Goal: Task Accomplishment & Management: Manage account settings

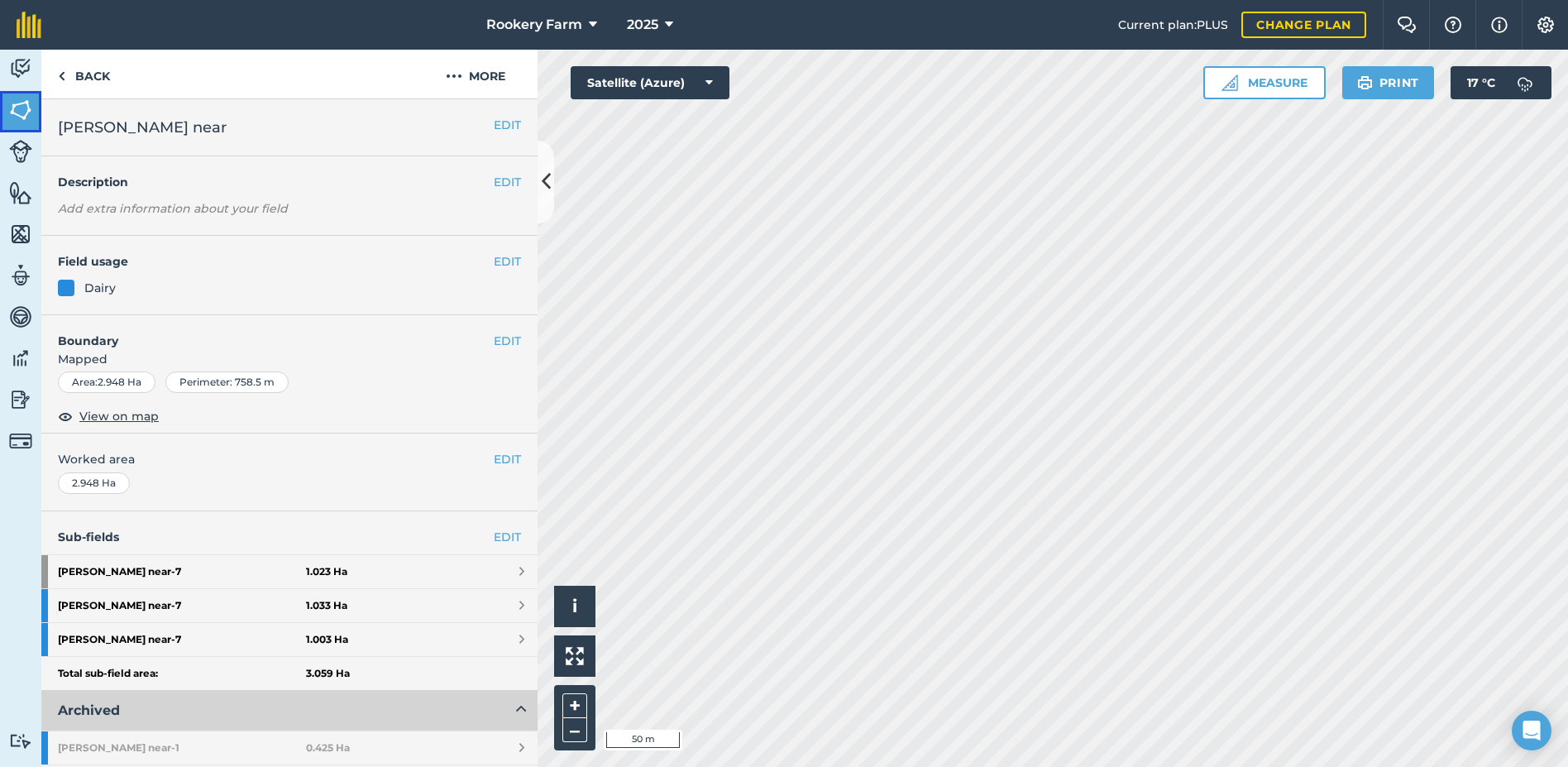
click at [22, 111] on img at bounding box center [21, 110] width 23 height 25
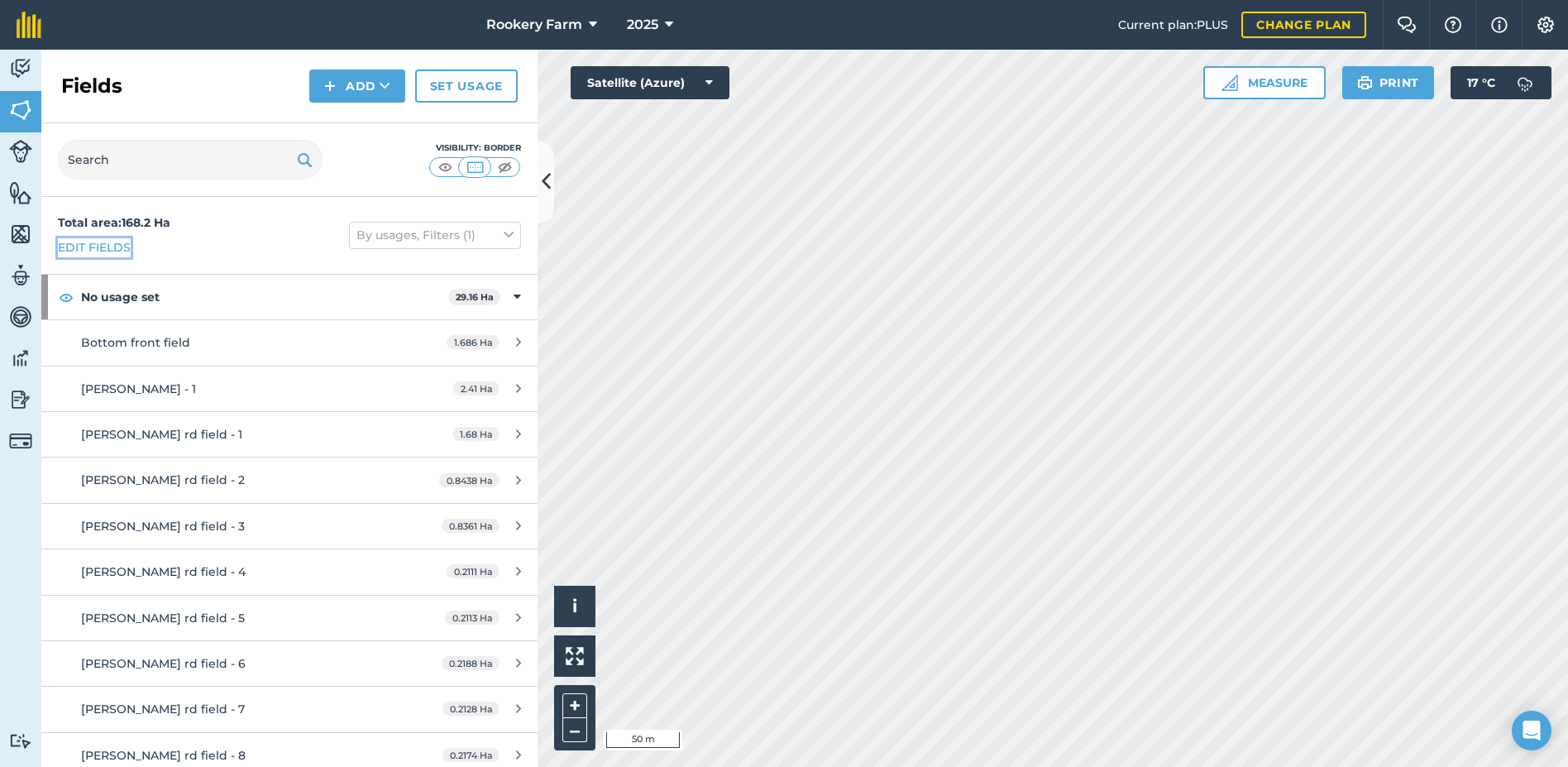
click at [110, 253] on link "Edit fields" at bounding box center [95, 246] width 73 height 18
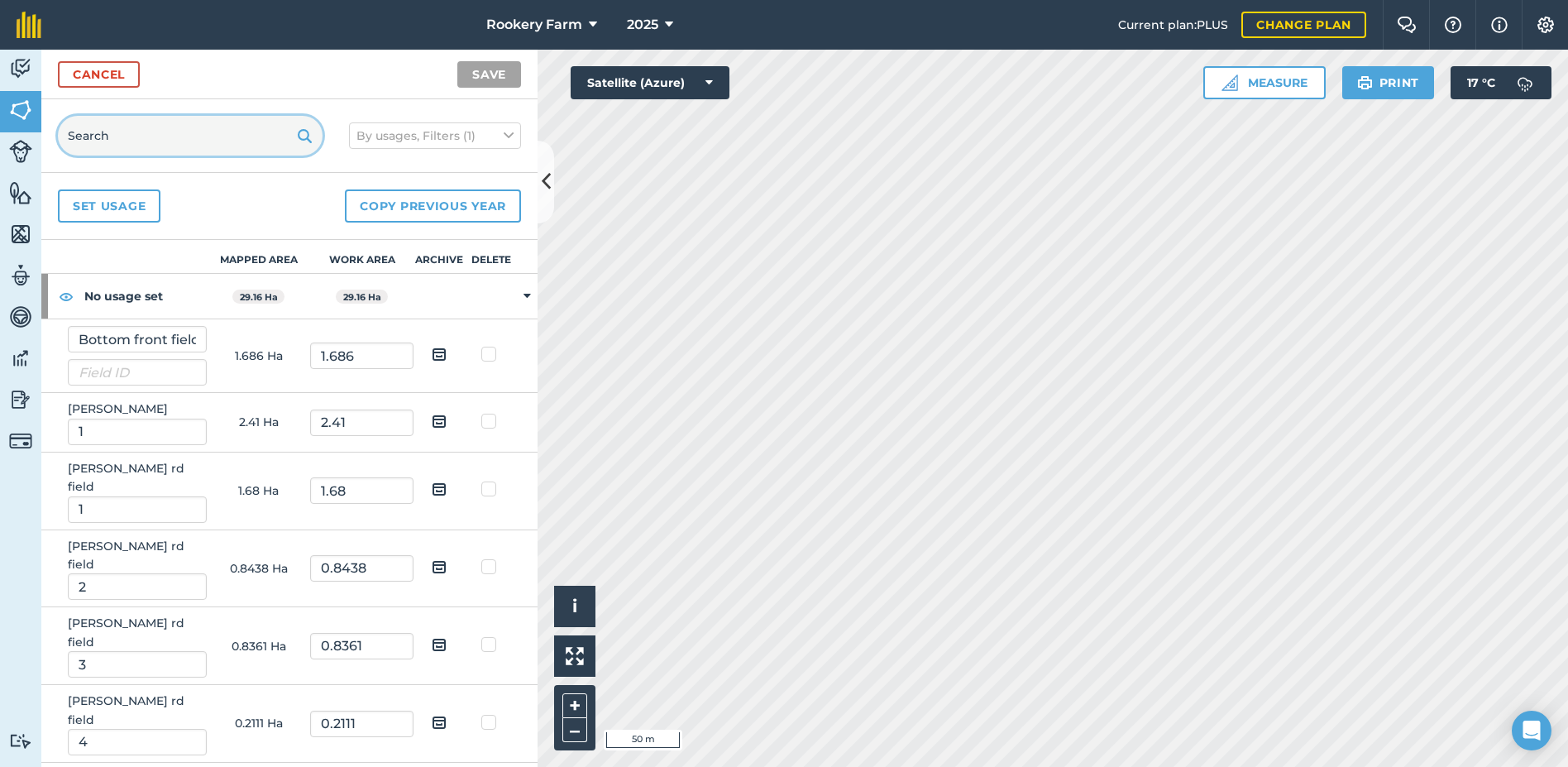
click at [126, 146] on input "text" at bounding box center [190, 136] width 265 height 40
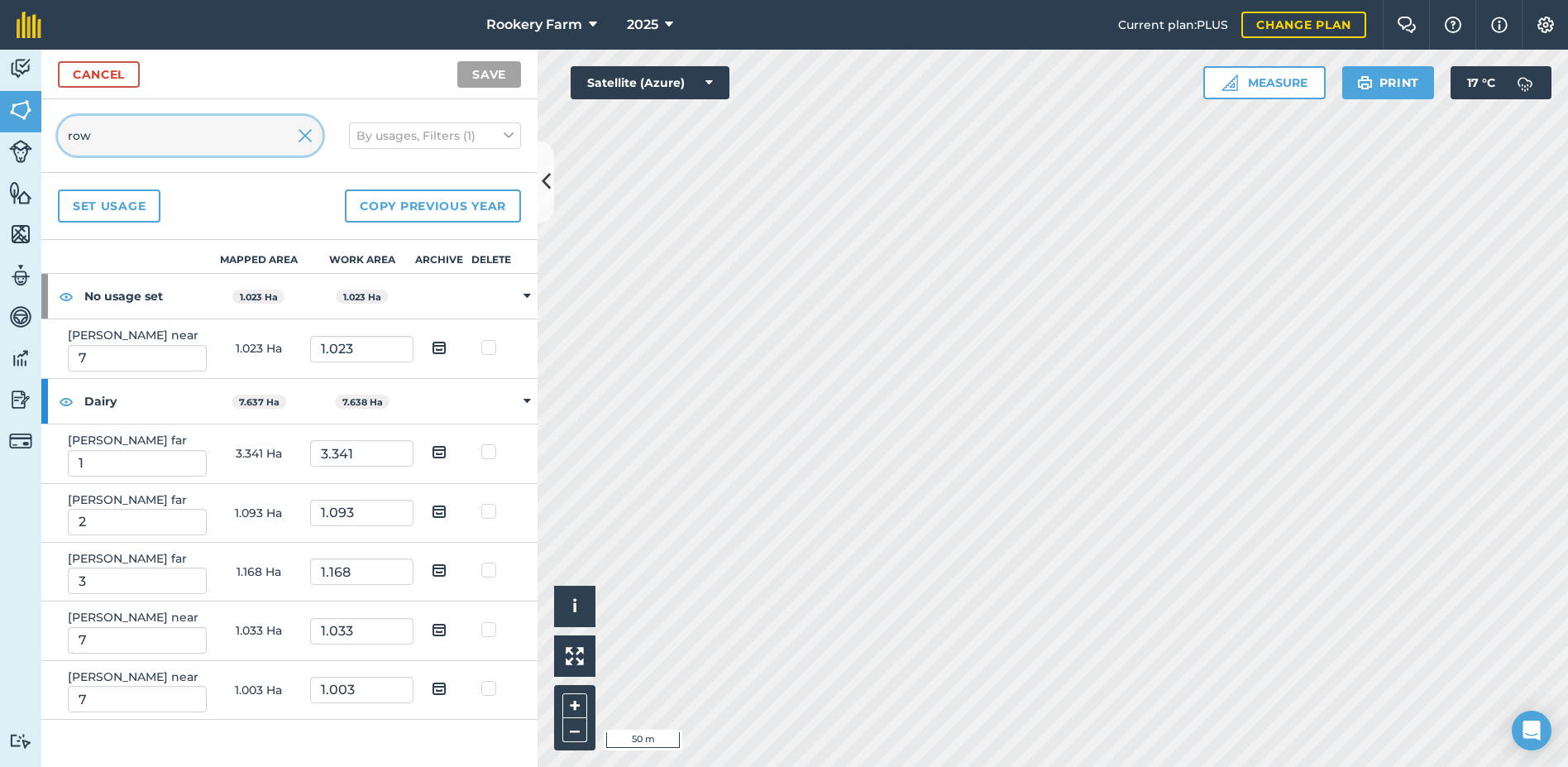
type input "row"
click at [443, 689] on img at bounding box center [439, 688] width 15 height 20
click at [447, 689] on input "checkbox" at bounding box center [452, 682] width 11 height 11
checkbox input "true"
click at [438, 628] on img at bounding box center [439, 629] width 15 height 20
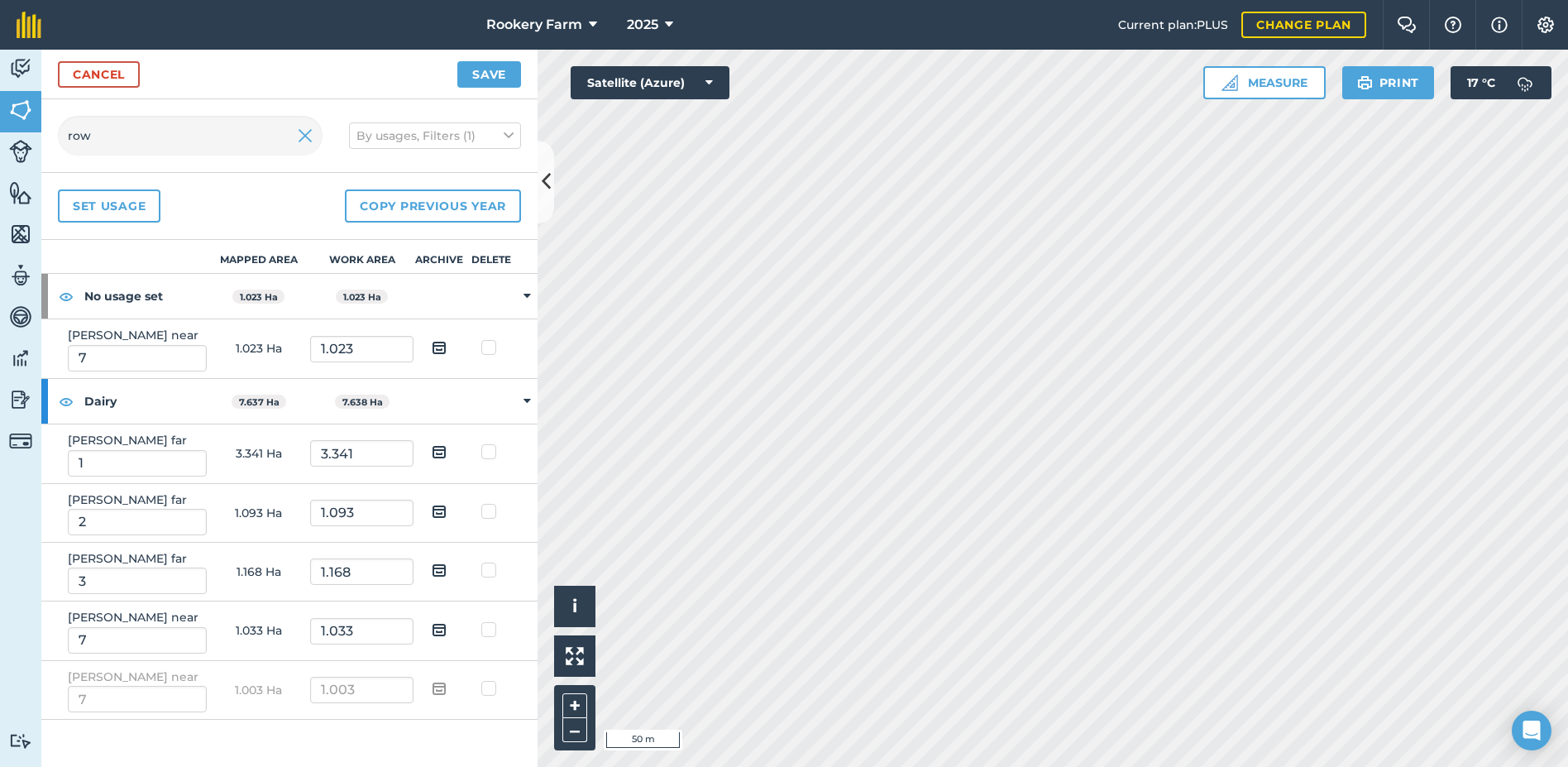
click at [447, 628] on input "checkbox" at bounding box center [452, 624] width 11 height 11
checkbox input "true"
click at [495, 79] on button "Save" at bounding box center [489, 75] width 64 height 27
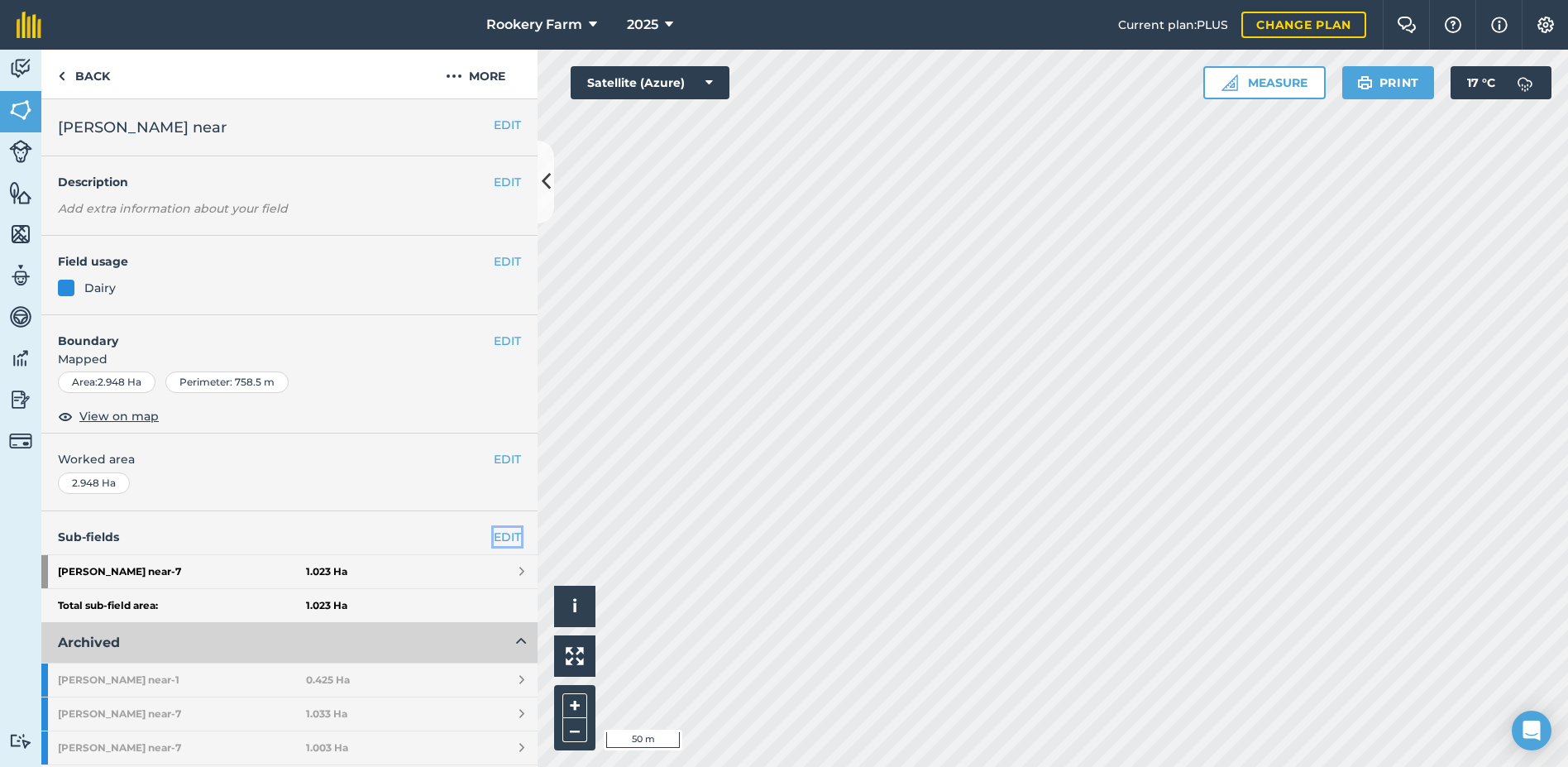
click at [494, 535] on link "EDIT" at bounding box center [507, 537] width 28 height 18
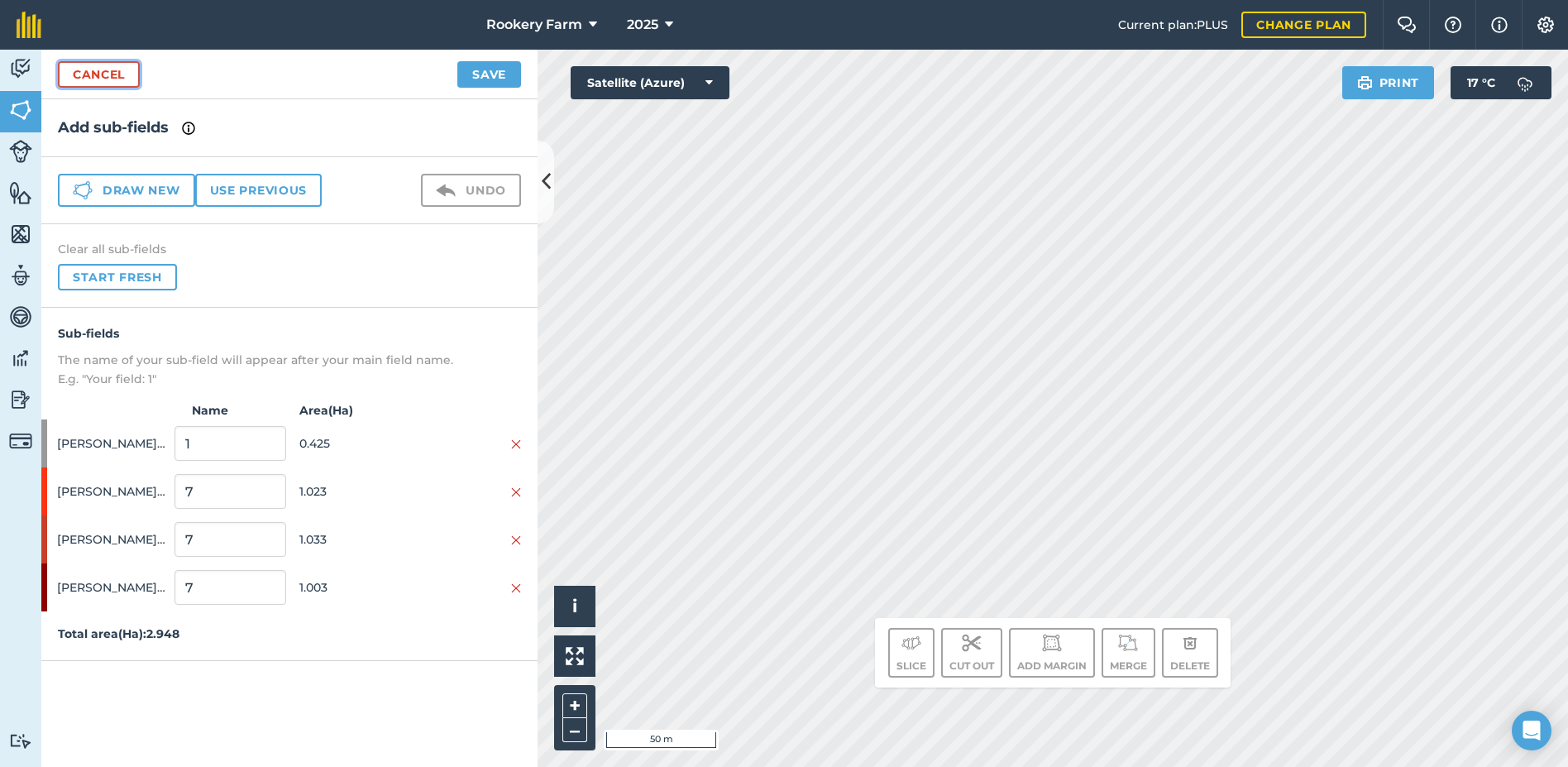
click at [123, 74] on link "Cancel" at bounding box center [99, 75] width 82 height 27
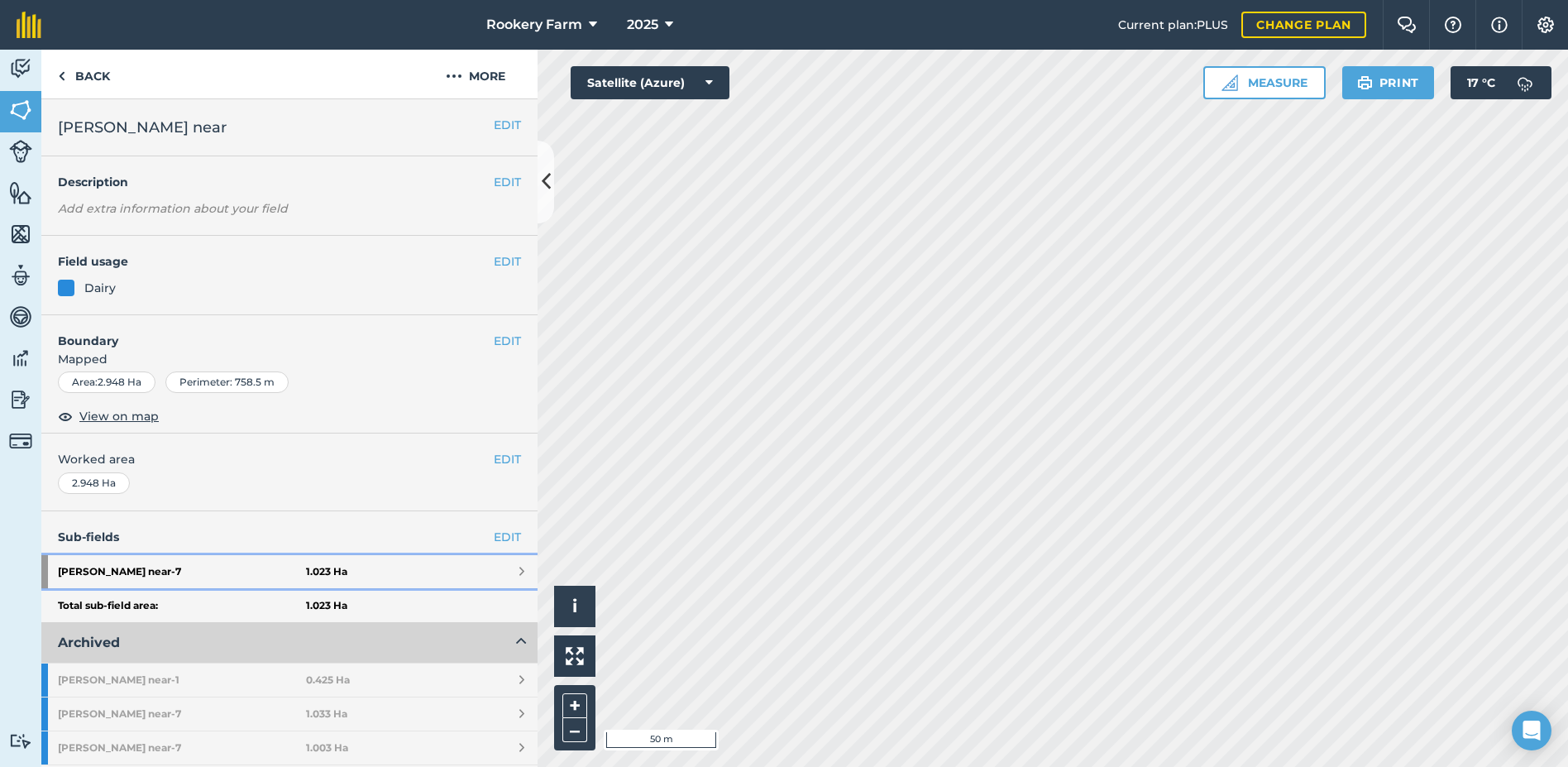
click at [188, 569] on strong "[PERSON_NAME] near - 7" at bounding box center [182, 571] width 248 height 33
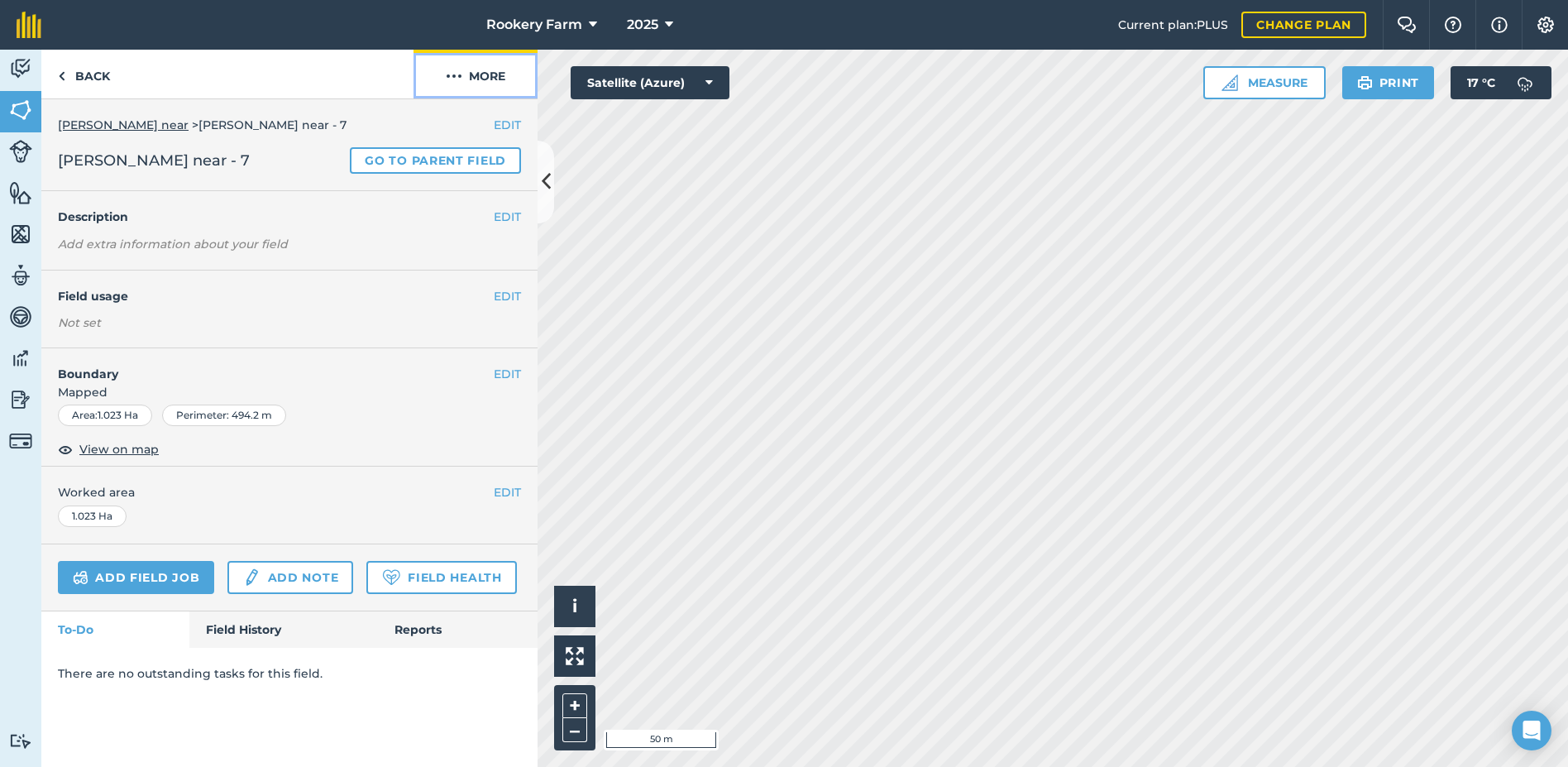
click at [468, 86] on button "More" at bounding box center [476, 74] width 124 height 49
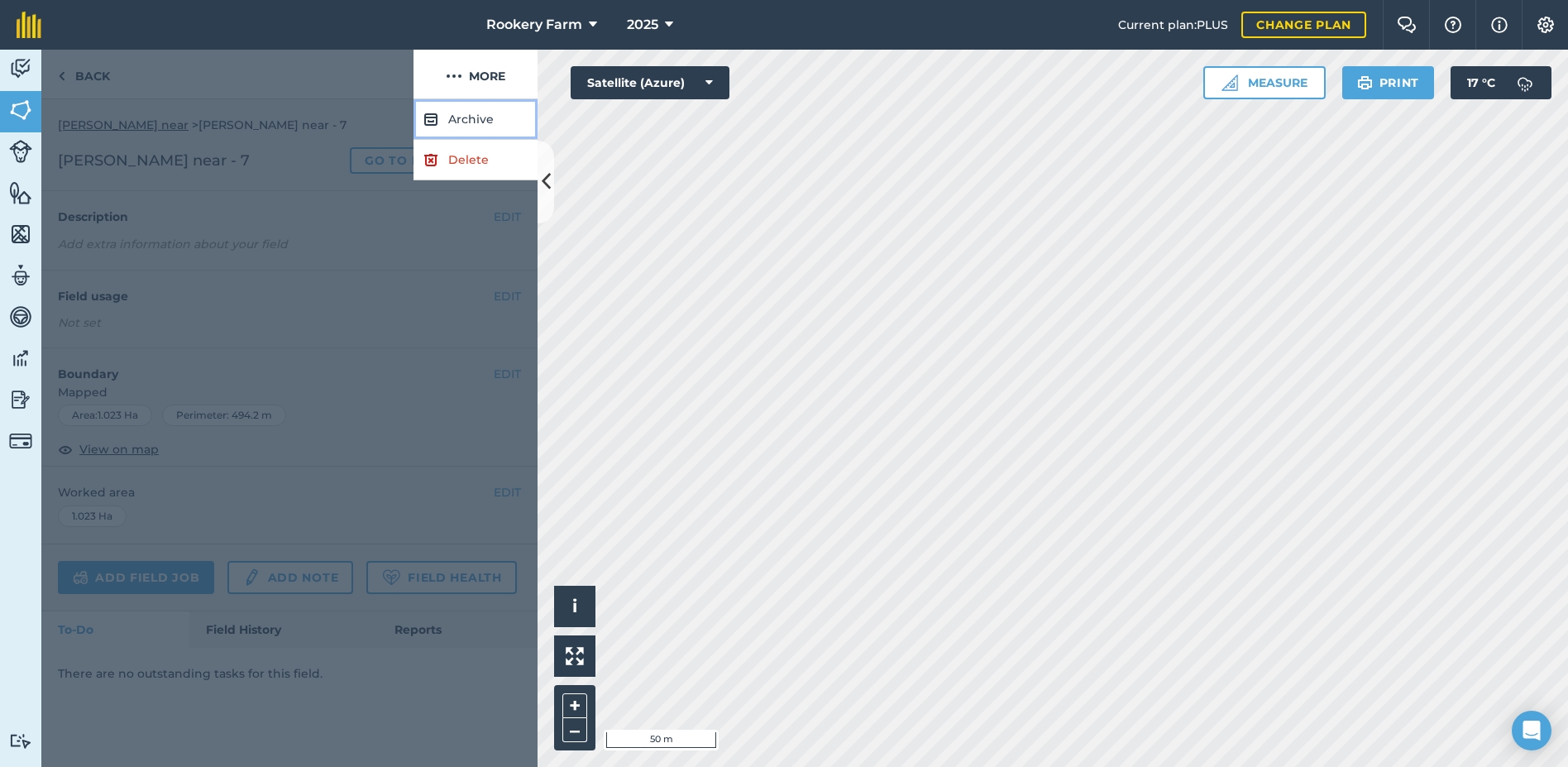
click at [476, 121] on button "Archive" at bounding box center [476, 119] width 124 height 40
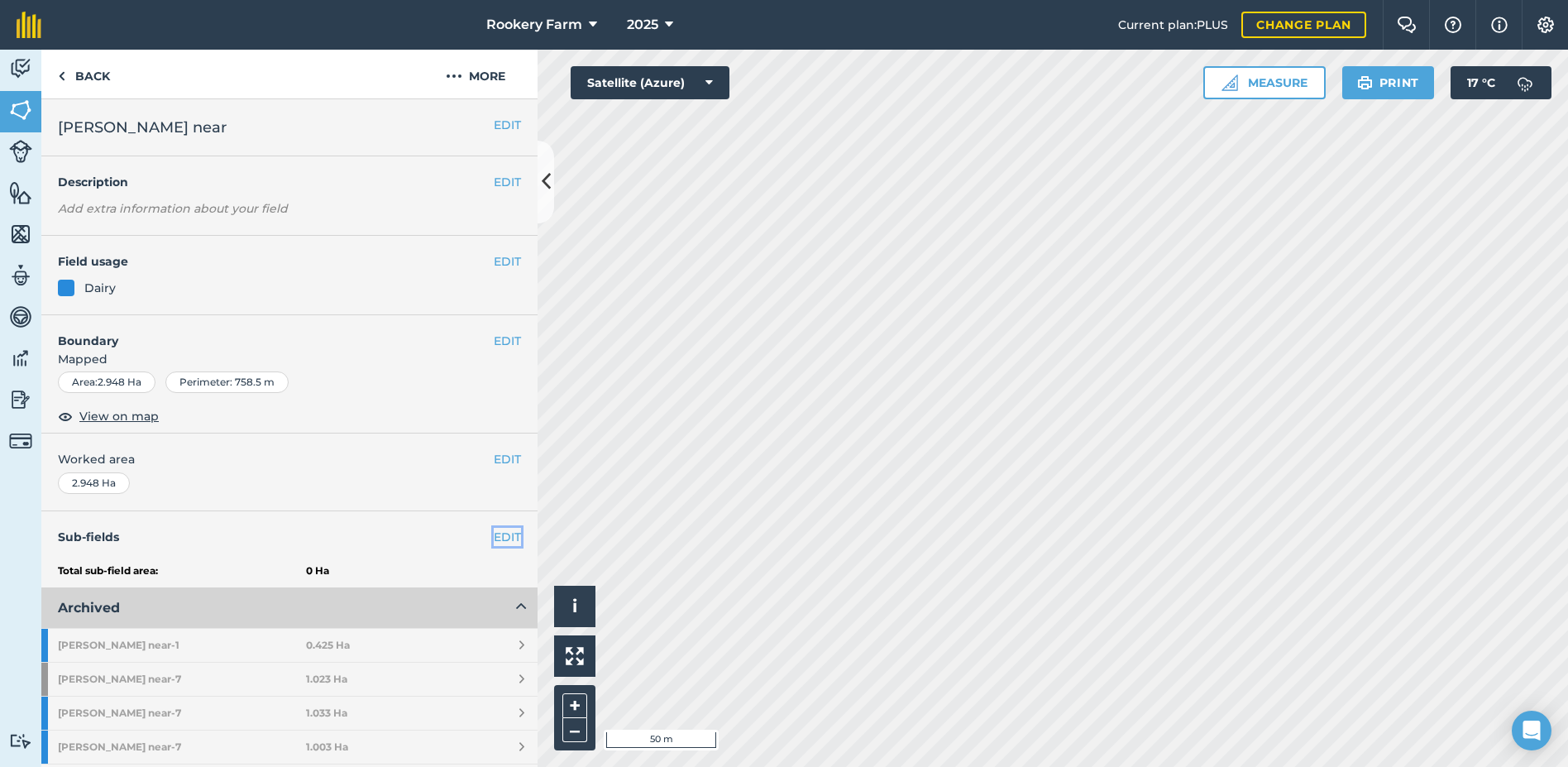
click at [494, 540] on link "EDIT" at bounding box center [507, 537] width 28 height 18
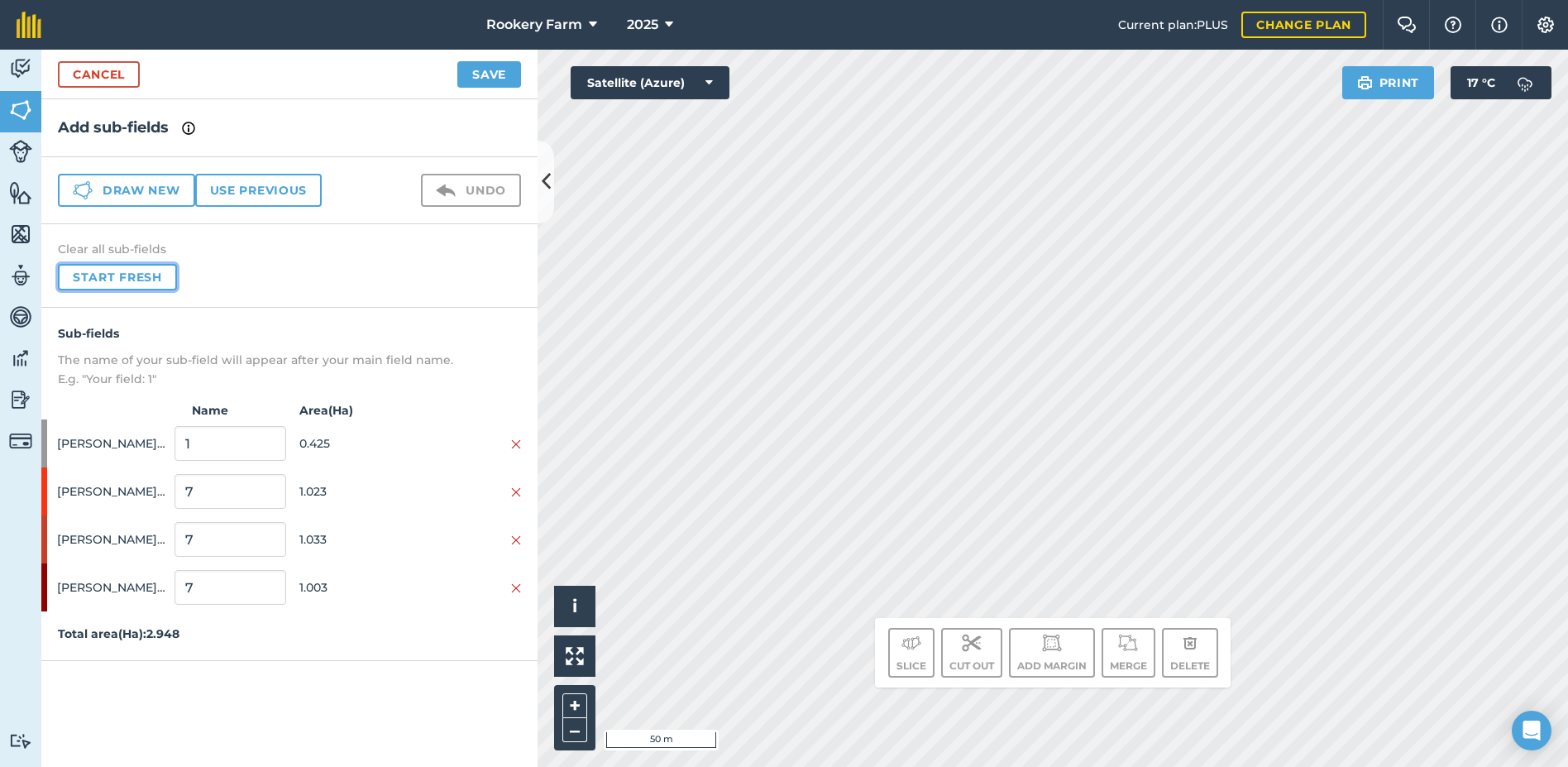
click at [133, 281] on button "Start fresh" at bounding box center [117, 277] width 119 height 27
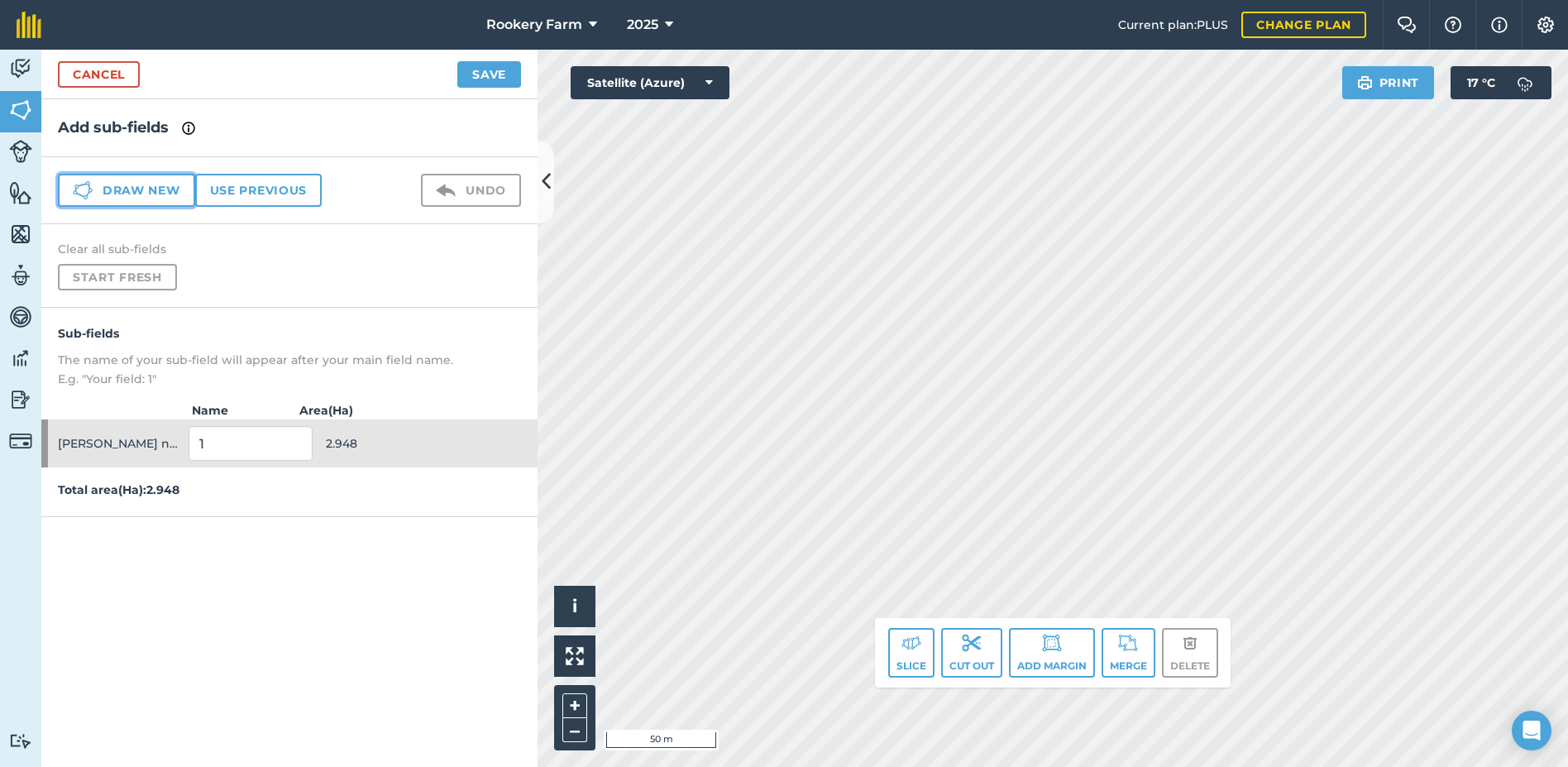
drag, startPoint x: 145, startPoint y: 196, endPoint x: 213, endPoint y: 206, distance: 68.7
click at [145, 196] on button "Draw new" at bounding box center [127, 190] width 138 height 33
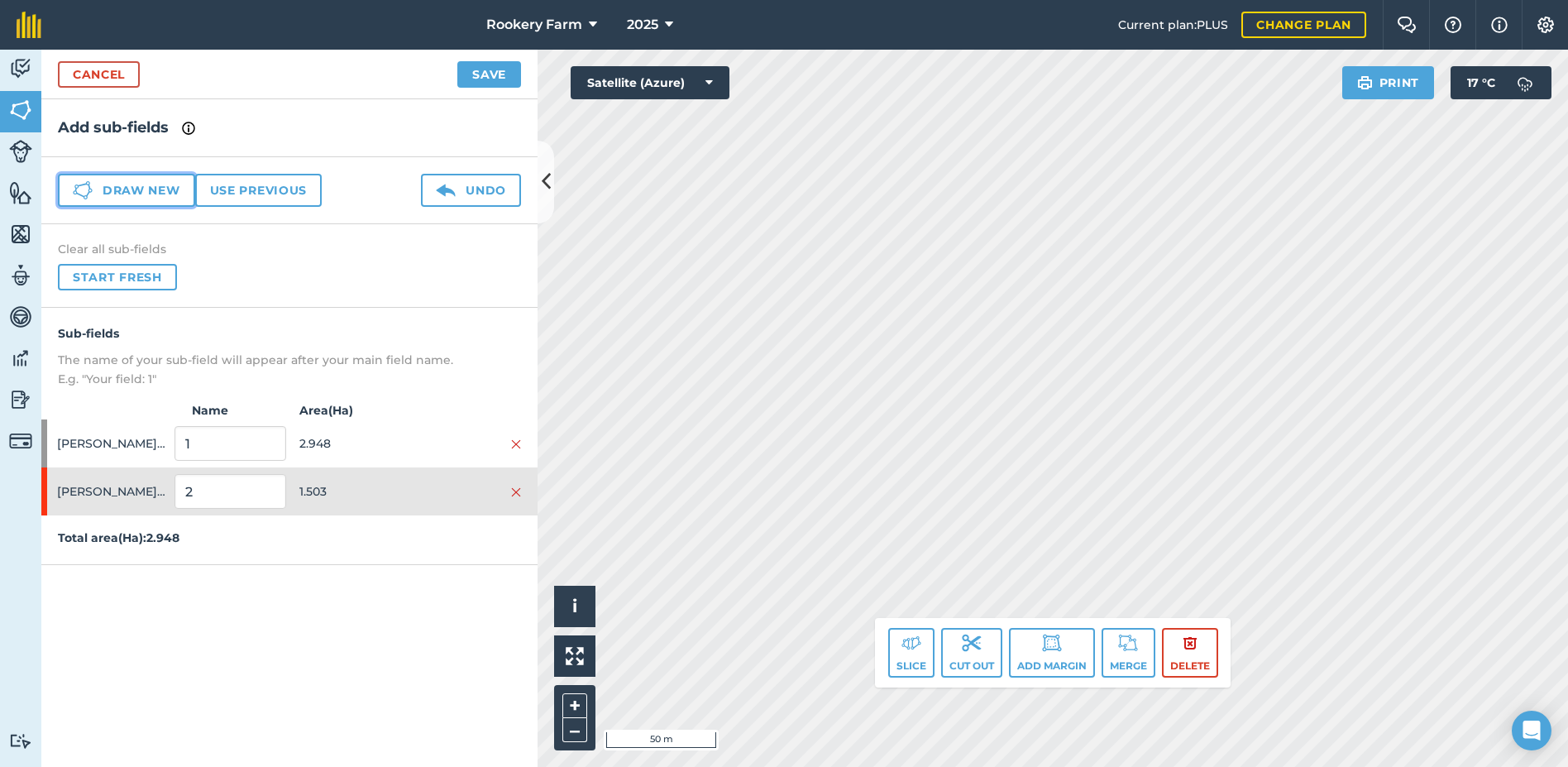
click at [174, 190] on button "Draw new" at bounding box center [127, 190] width 138 height 33
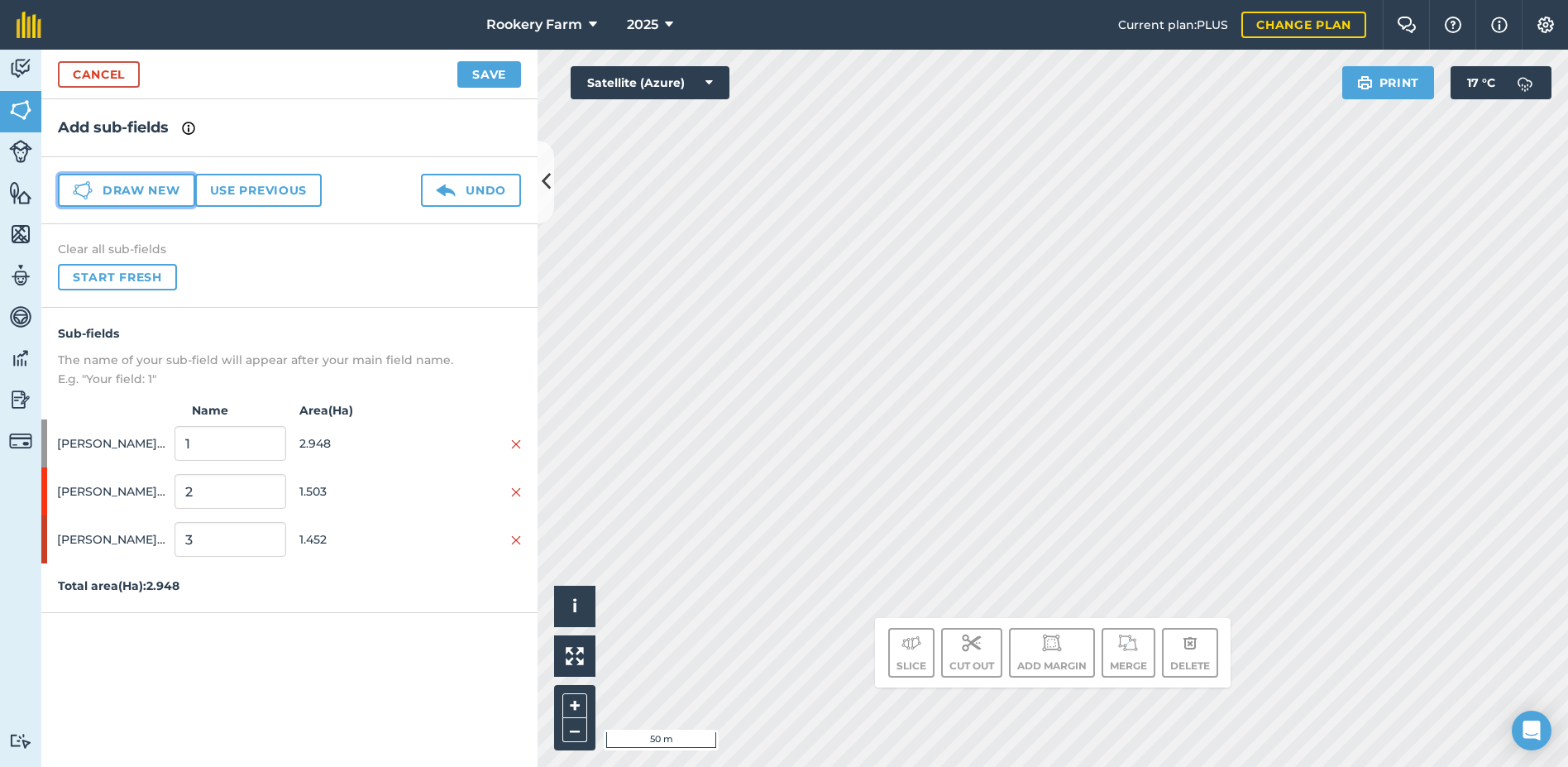
click at [169, 185] on button "Draw new" at bounding box center [127, 190] width 138 height 33
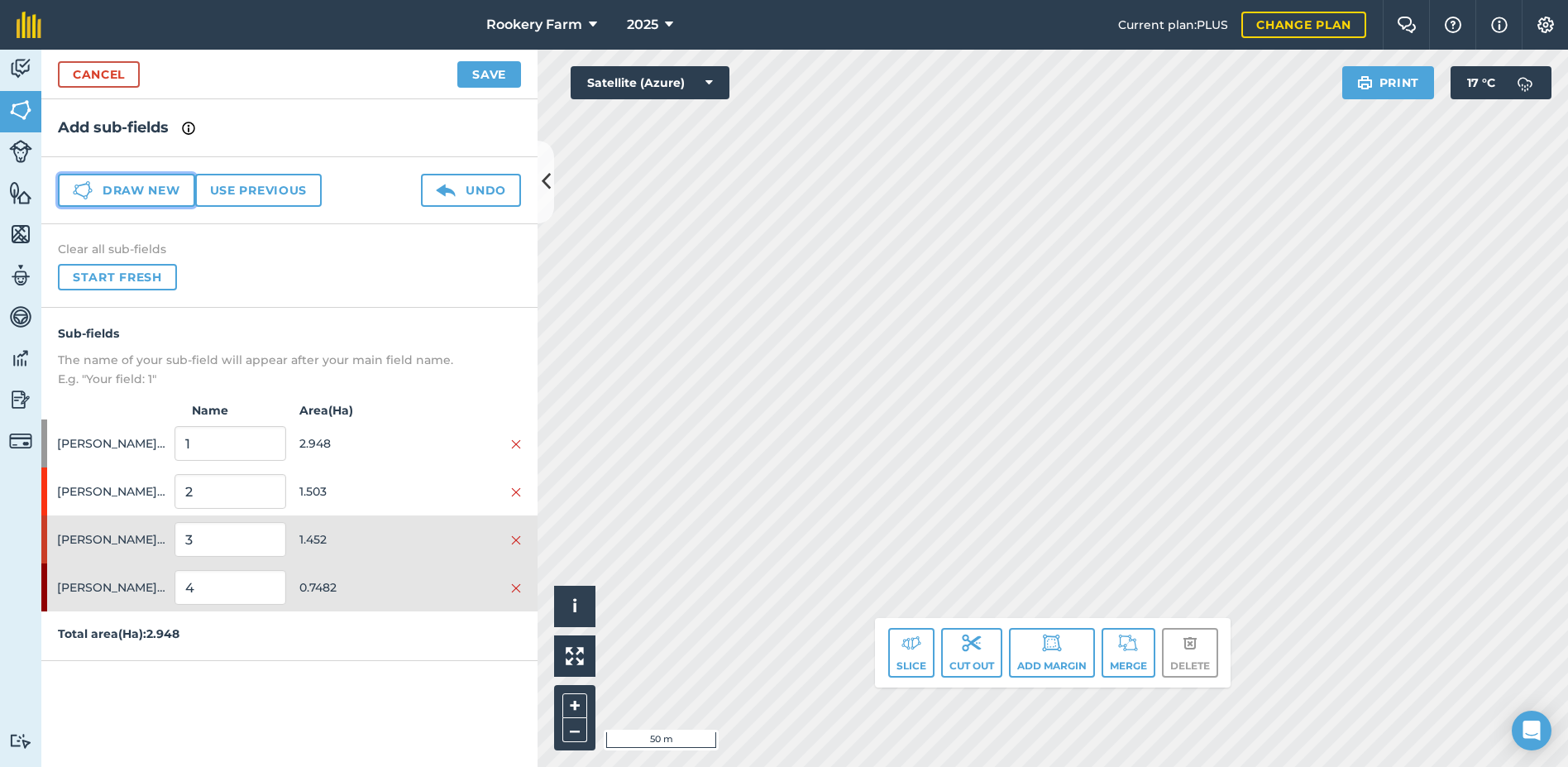
click at [136, 195] on button "Draw new" at bounding box center [127, 190] width 138 height 33
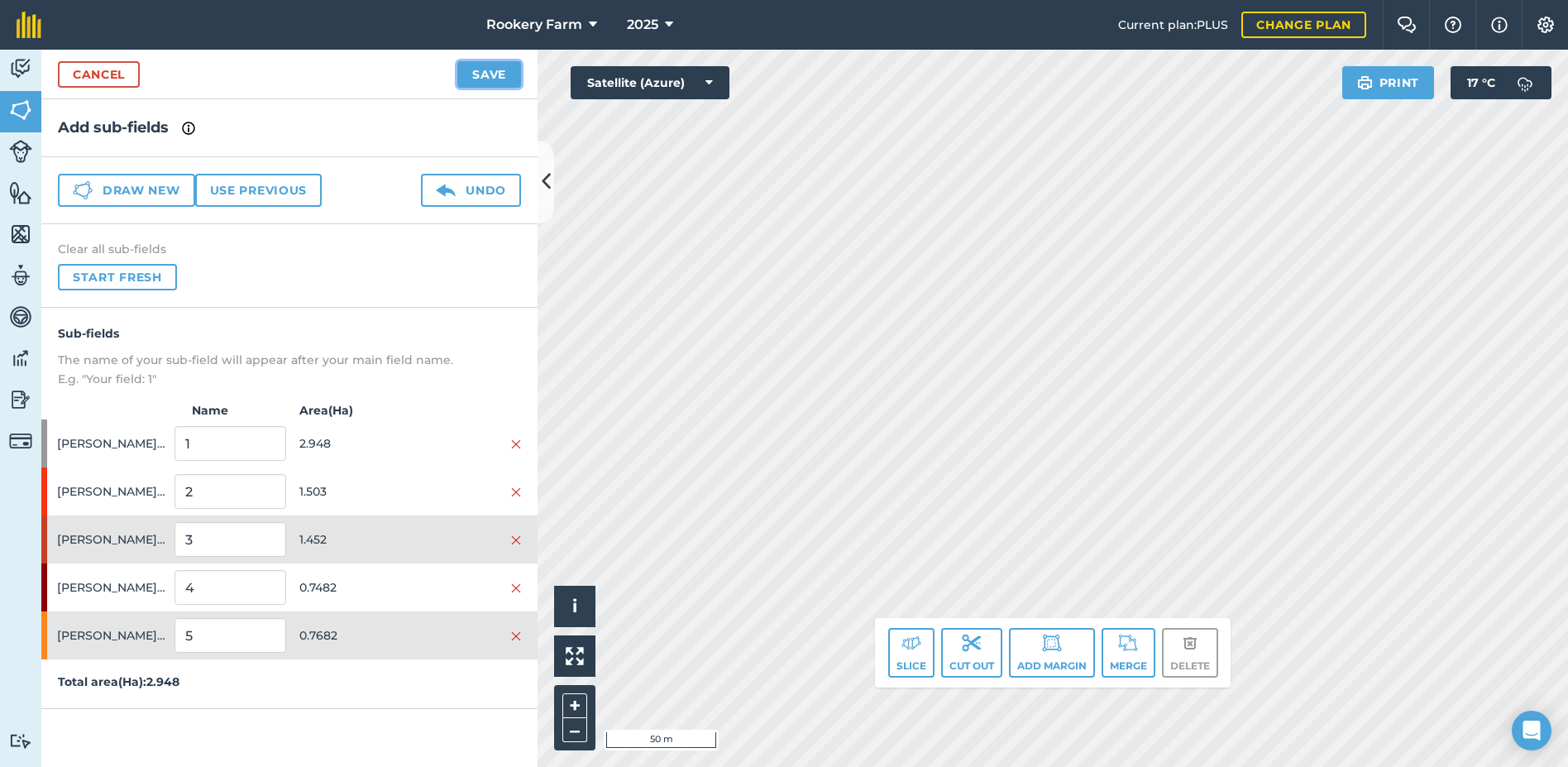
click at [473, 71] on button "Save" at bounding box center [489, 75] width 64 height 27
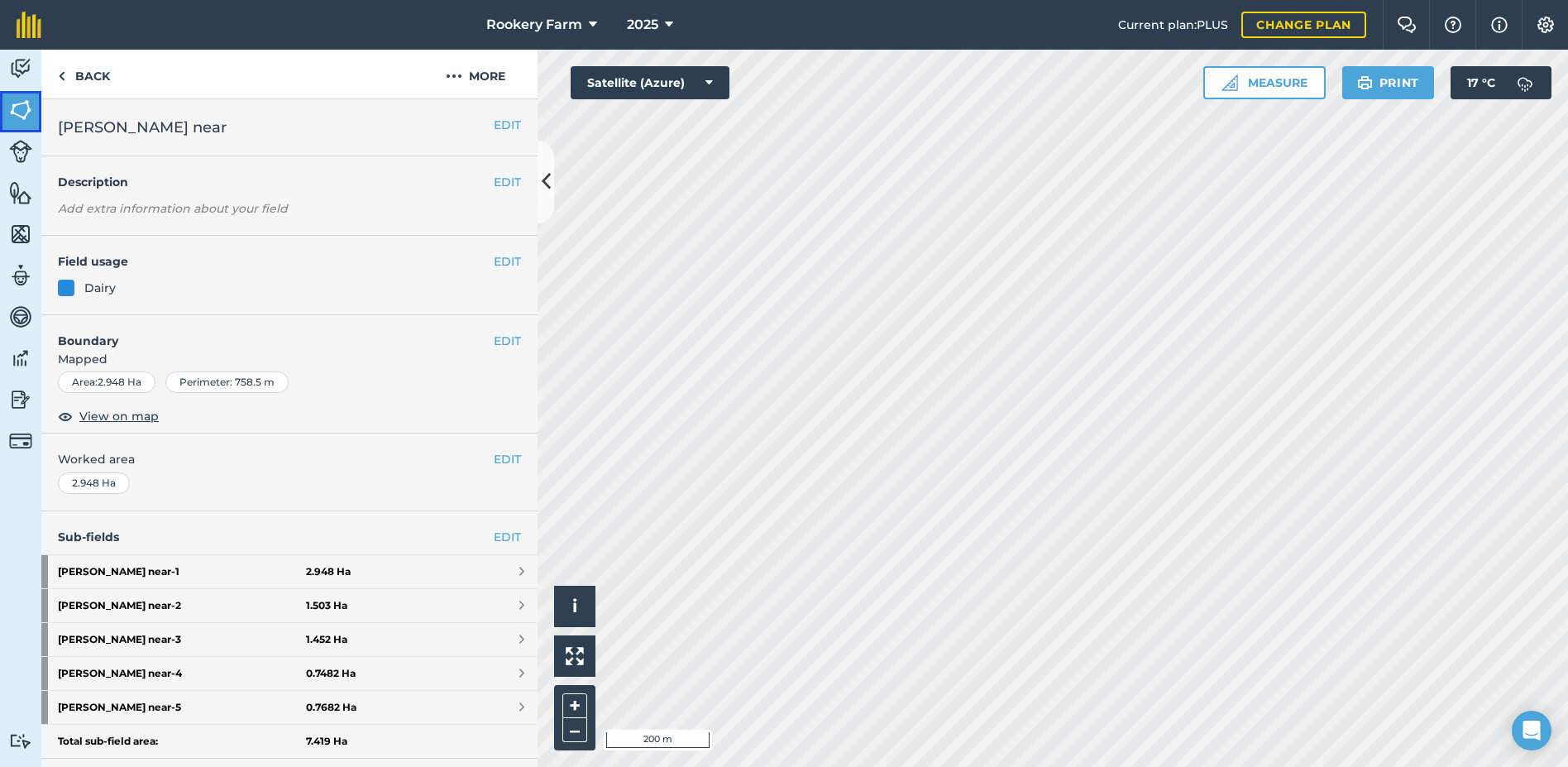
click at [27, 105] on img at bounding box center [21, 110] width 23 height 25
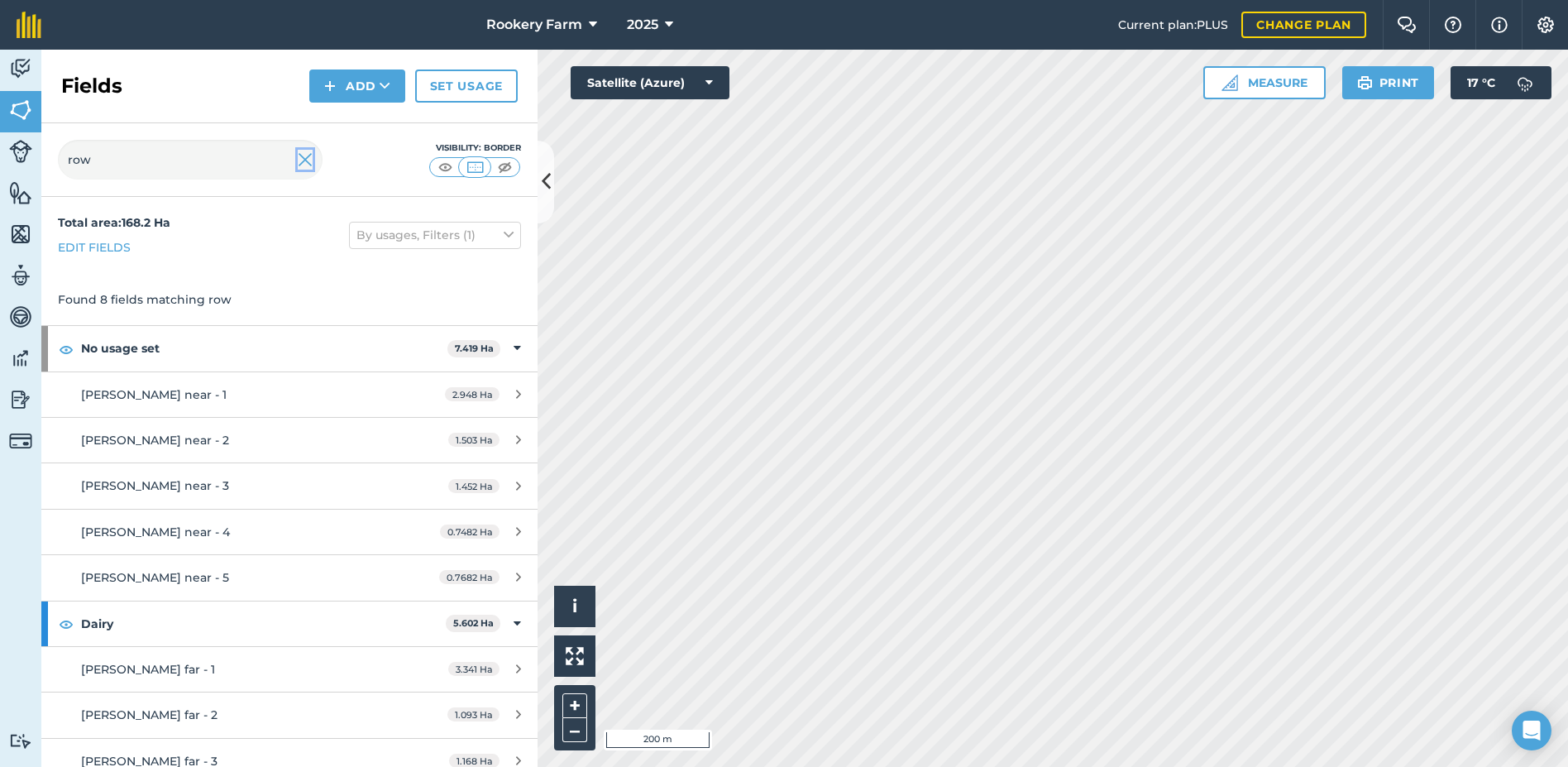
click at [307, 162] on img at bounding box center [306, 160] width 15 height 20
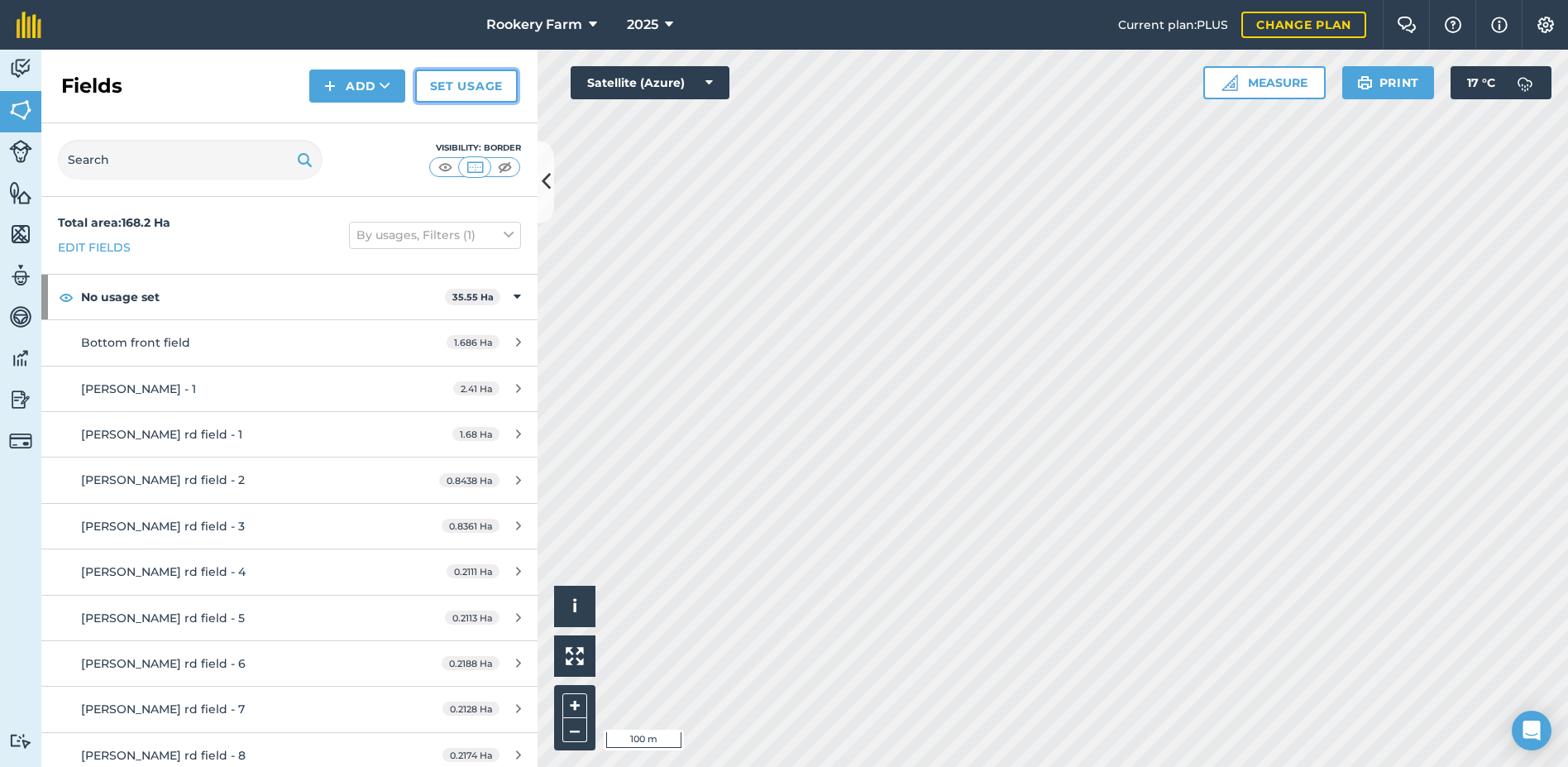
click at [458, 87] on link "Set usage" at bounding box center [466, 86] width 102 height 33
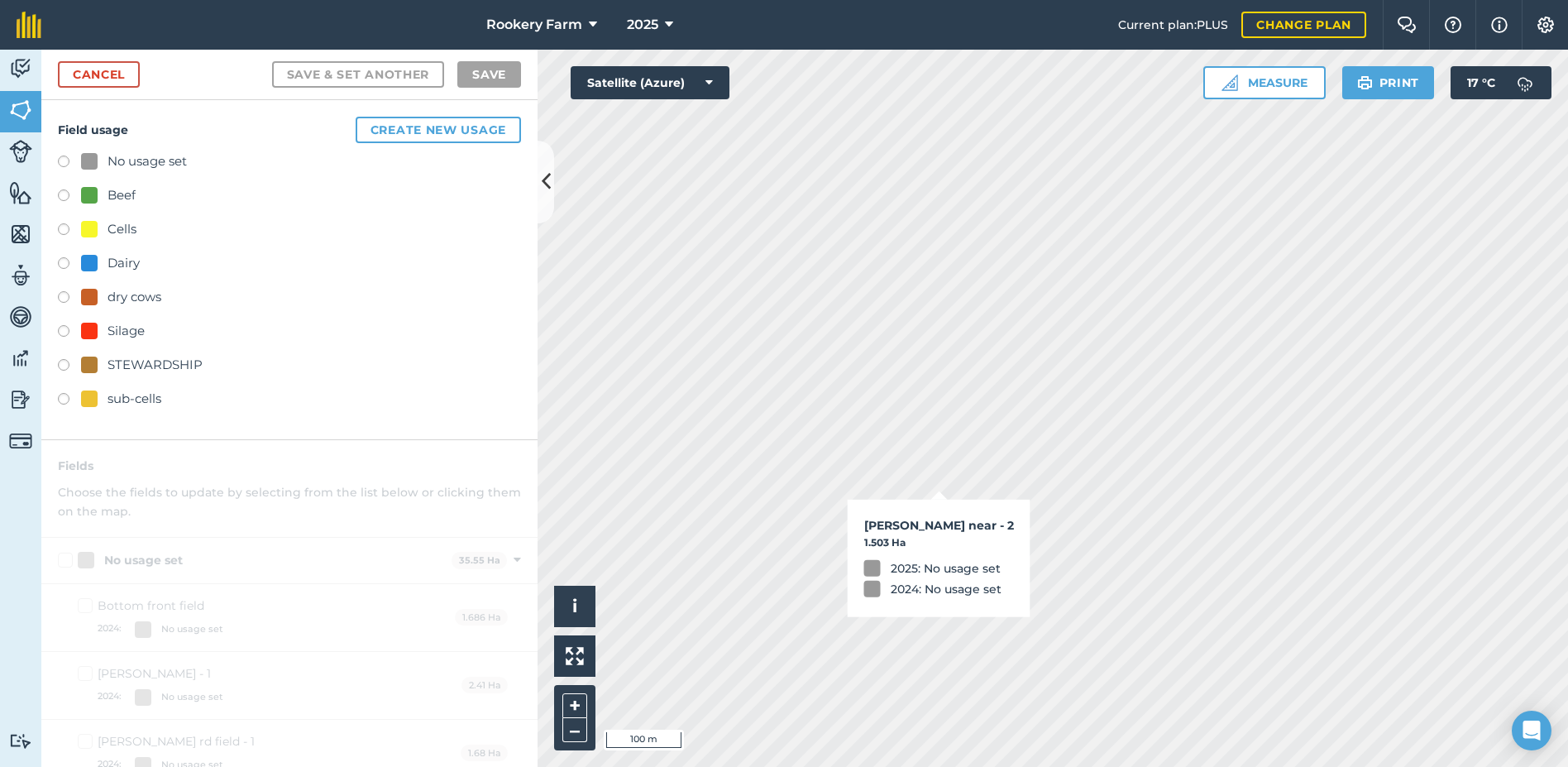
checkbox input "true"
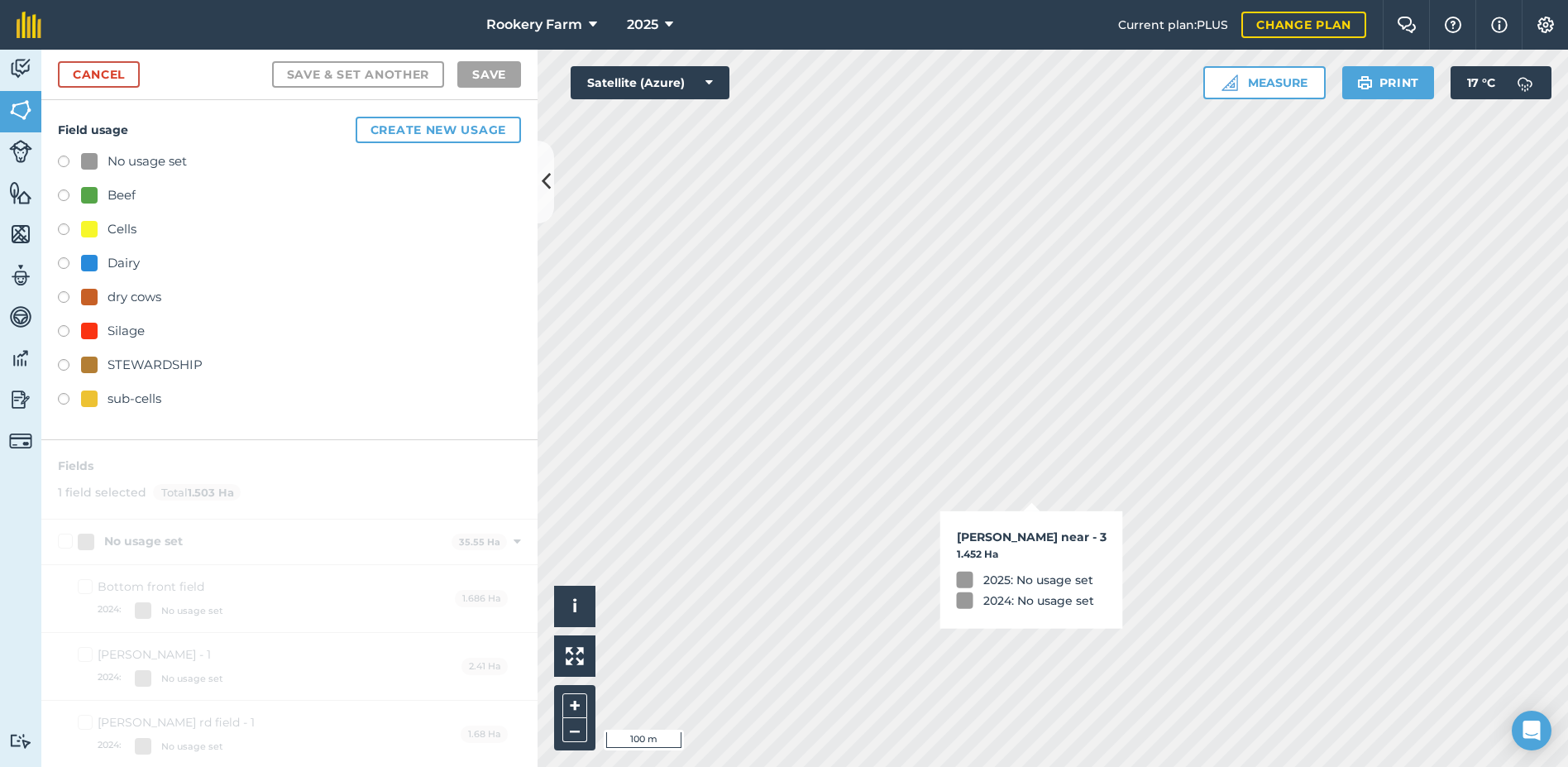
checkbox input "true"
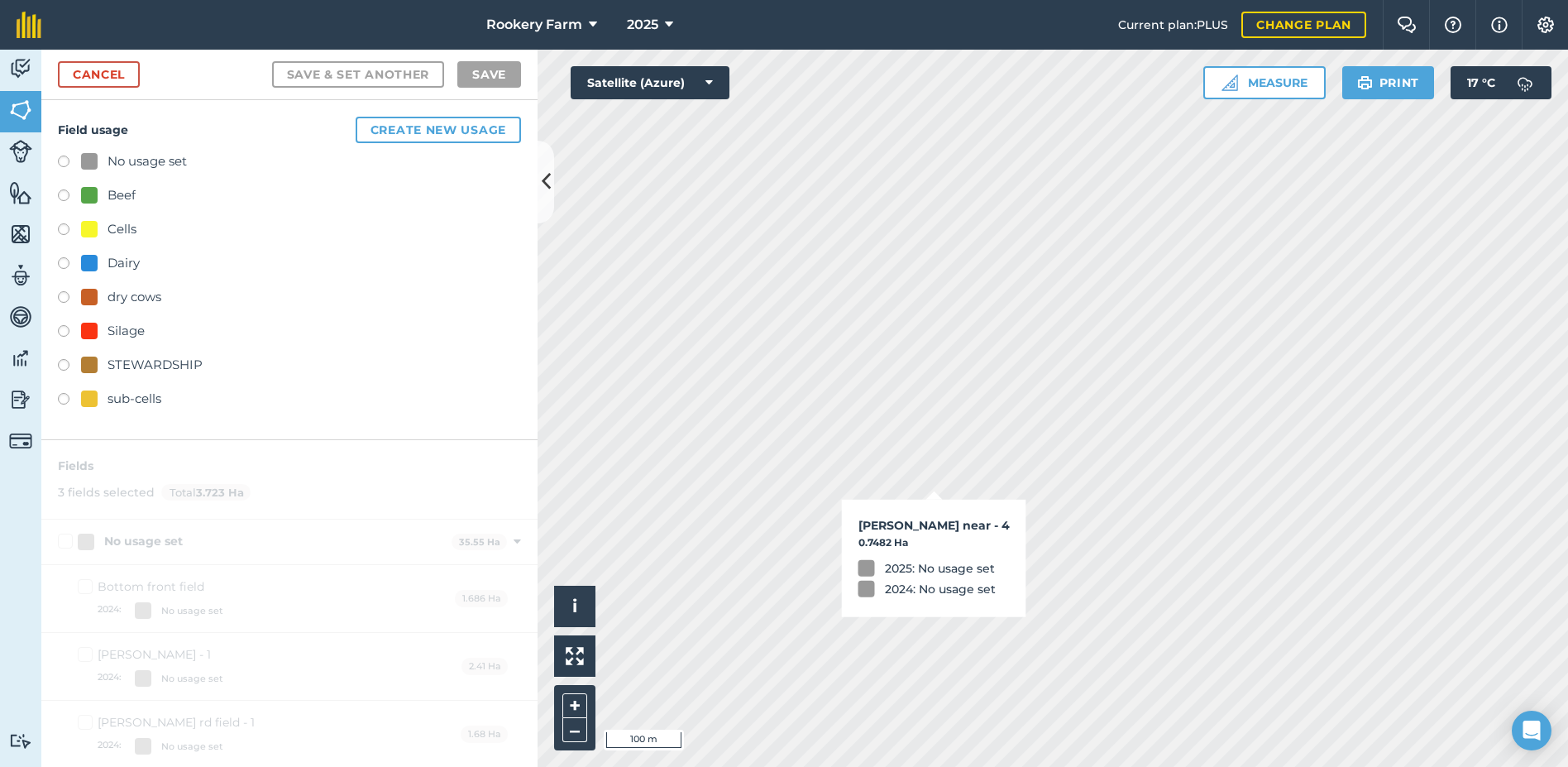
checkbox input "true"
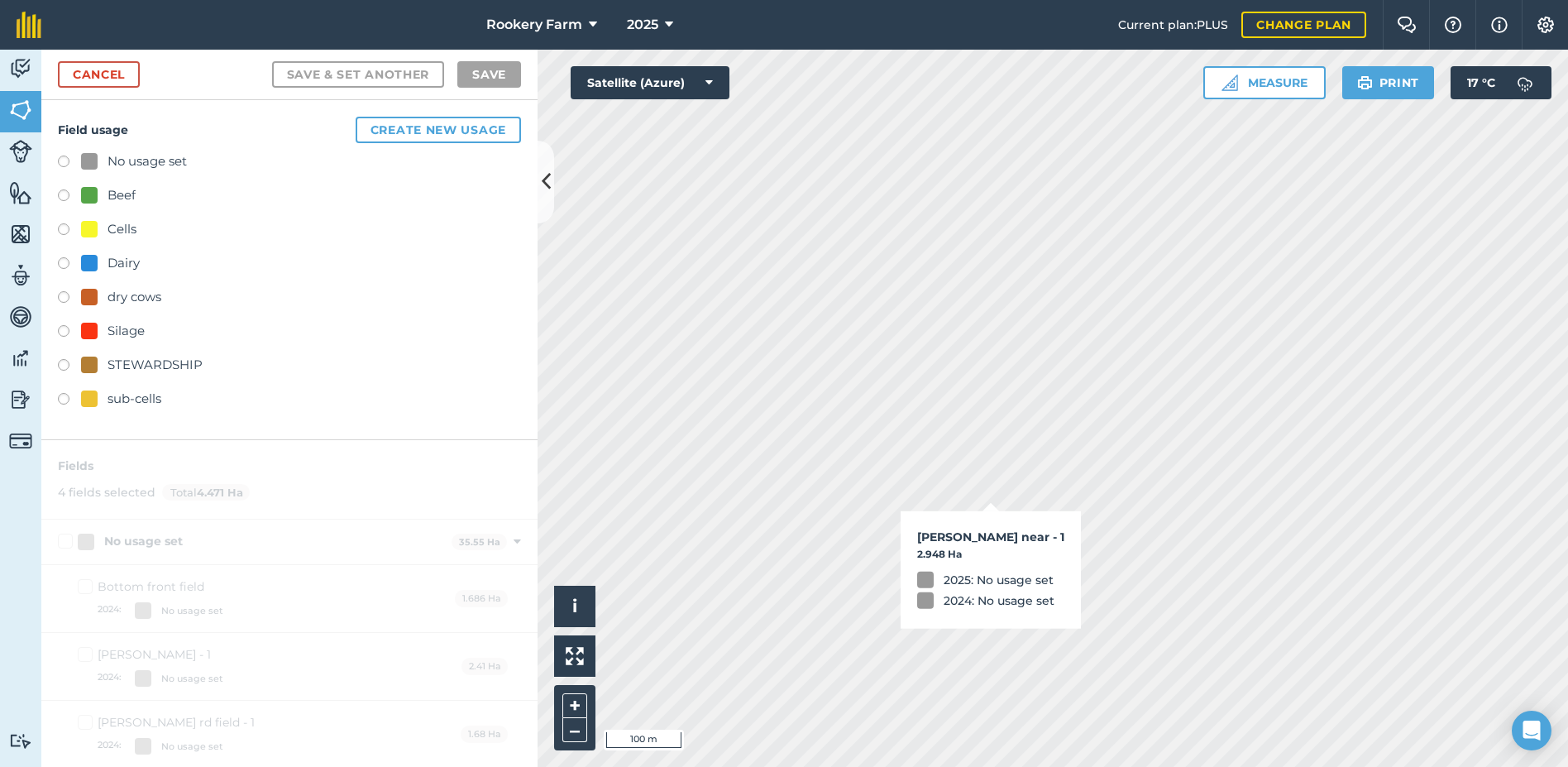
checkbox input "true"
click at [65, 257] on label at bounding box center [70, 265] width 23 height 16
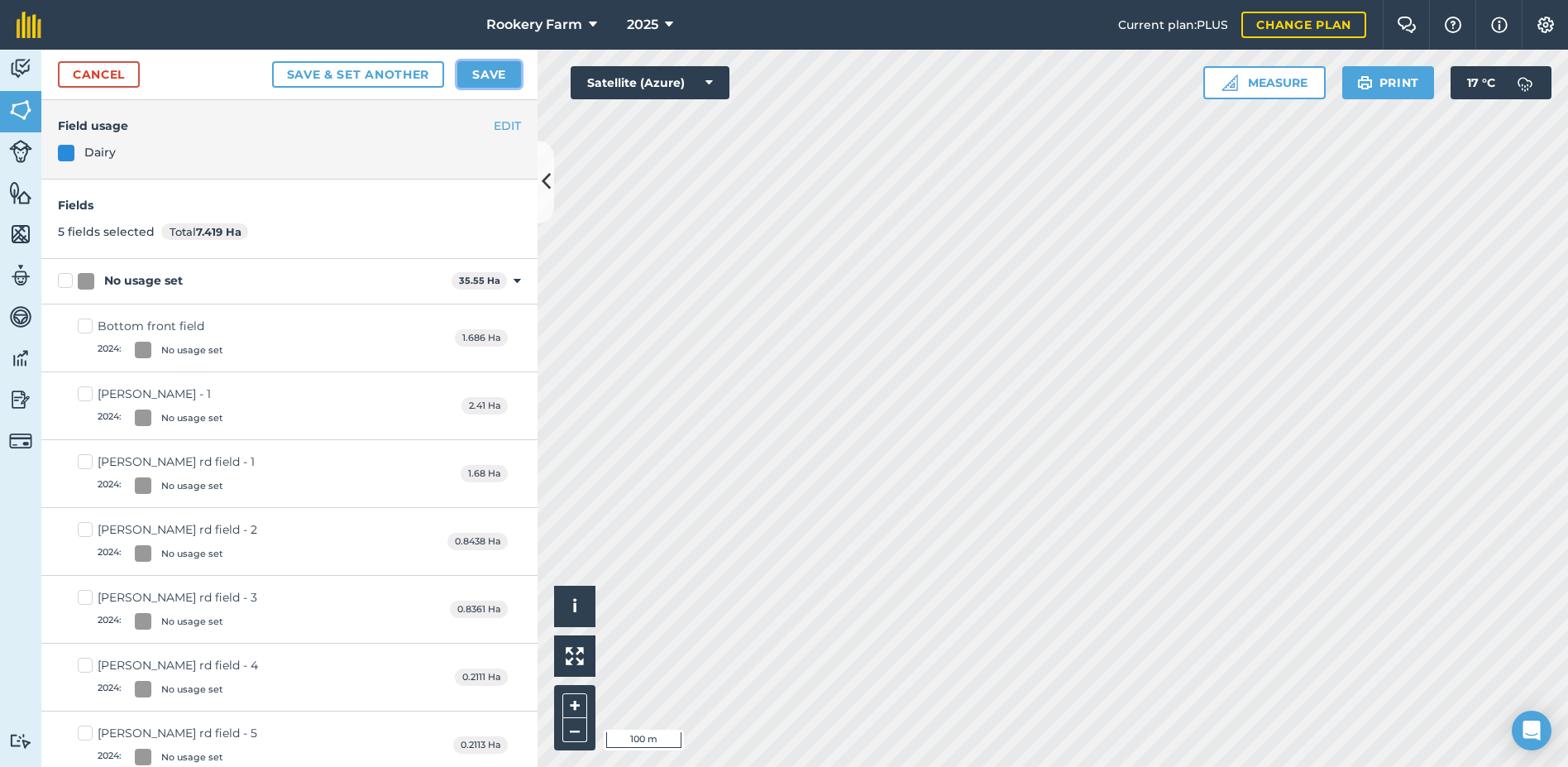
click at [485, 75] on button "Save" at bounding box center [489, 75] width 64 height 27
